Goal: Check status: Check status

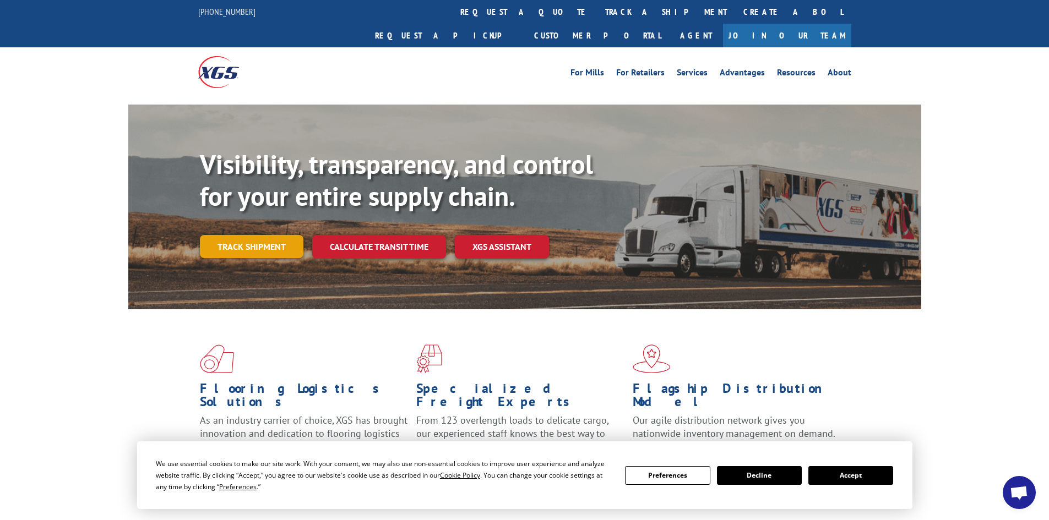
click at [270, 235] on link "Track shipment" at bounding box center [252, 246] width 104 height 23
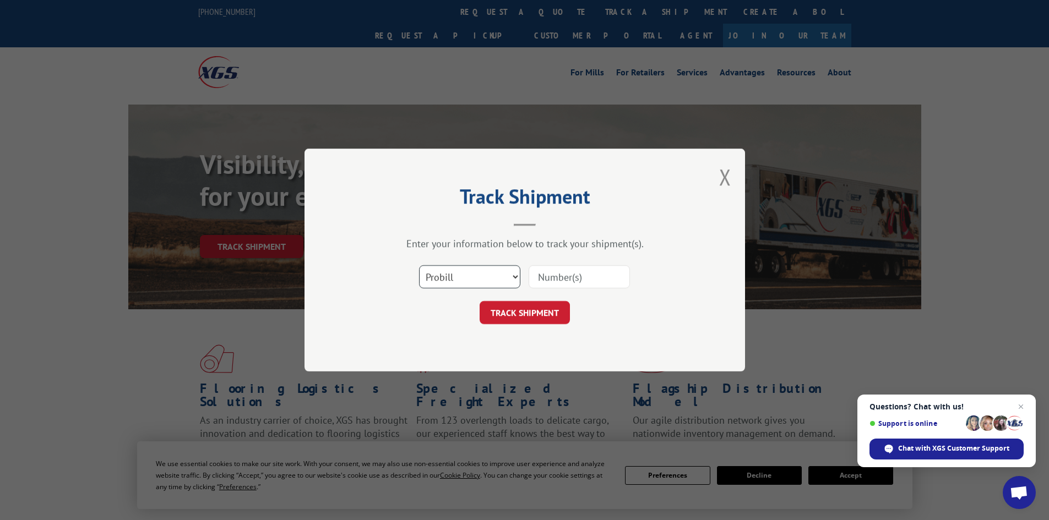
click at [466, 272] on select "Select category... Probill BOL PO" at bounding box center [469, 276] width 101 height 23
select select "bol"
click at [419, 265] on select "Select category... Probill BOL PO" at bounding box center [469, 276] width 101 height 23
click at [596, 281] on input at bounding box center [579, 276] width 101 height 23
paste input "445739"
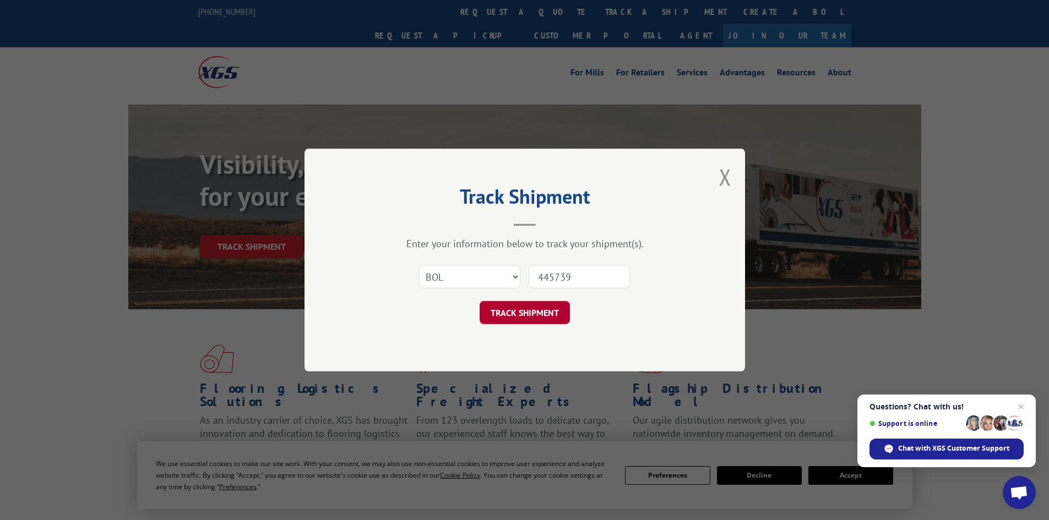
type input "445739"
click at [525, 315] on button "TRACK SHIPMENT" at bounding box center [525, 312] width 90 height 23
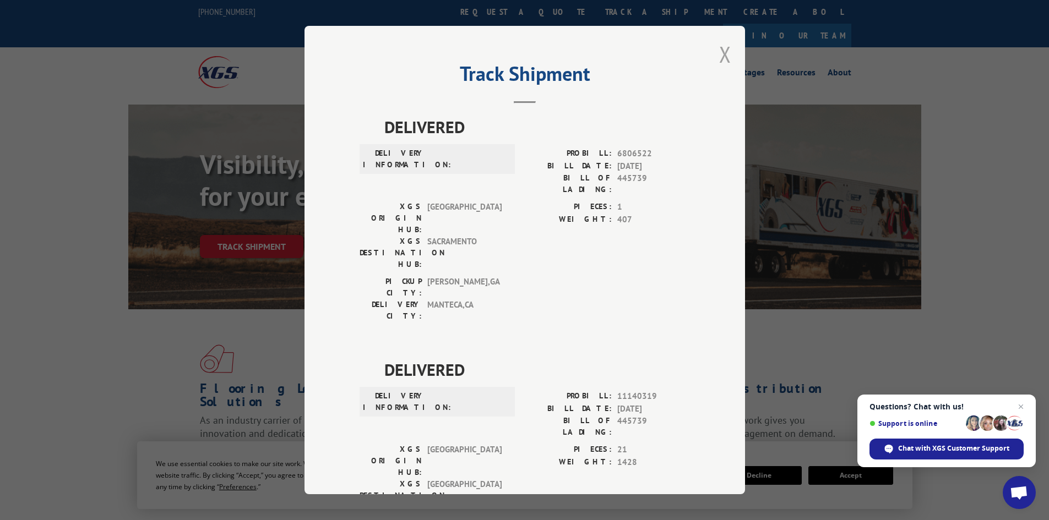
click at [719, 52] on button "Close modal" at bounding box center [725, 54] width 12 height 29
